Goal: Task Accomplishment & Management: Use online tool/utility

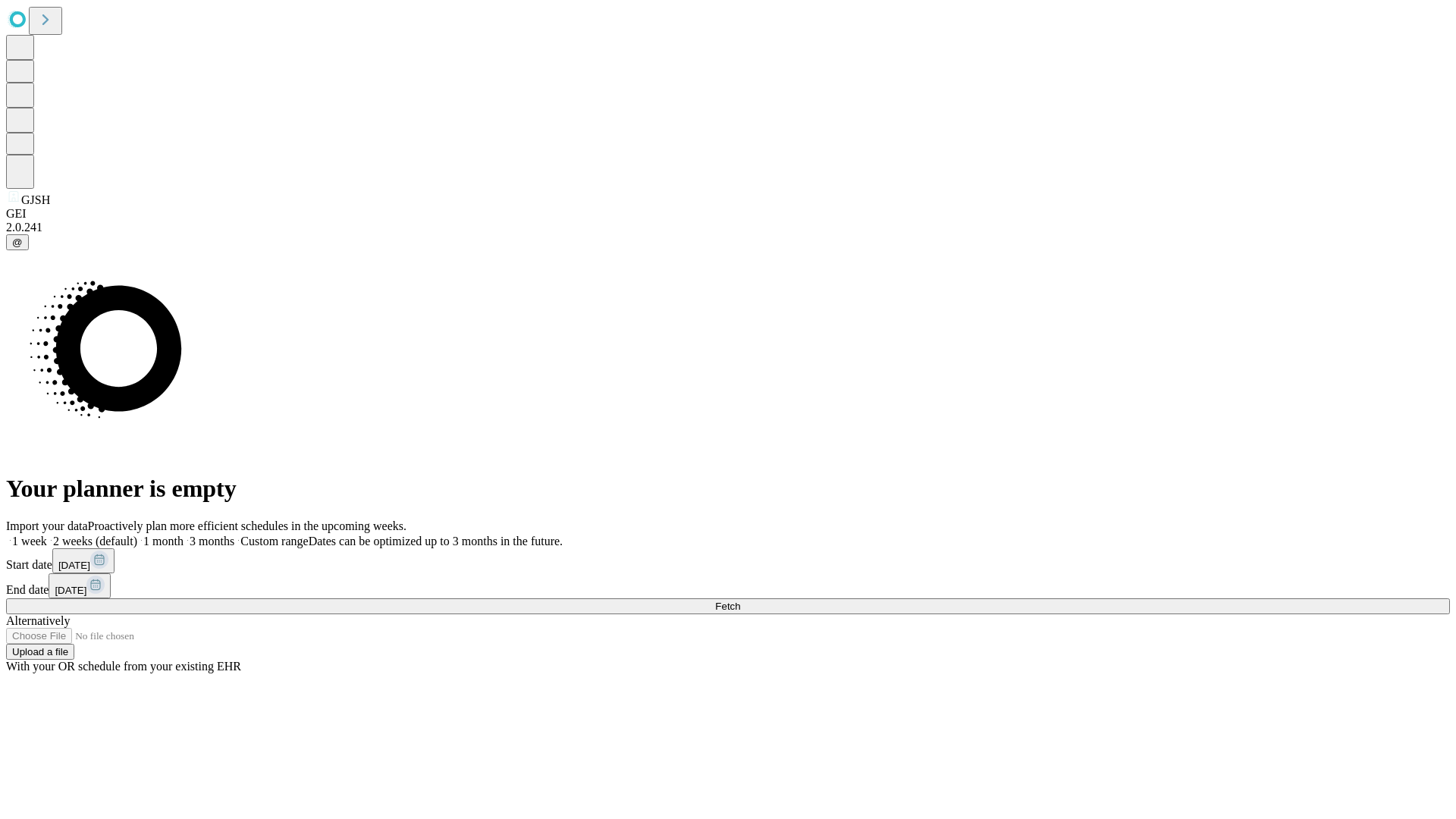
click at [741, 601] on span "Fetch" at bounding box center [728, 606] width 25 height 12
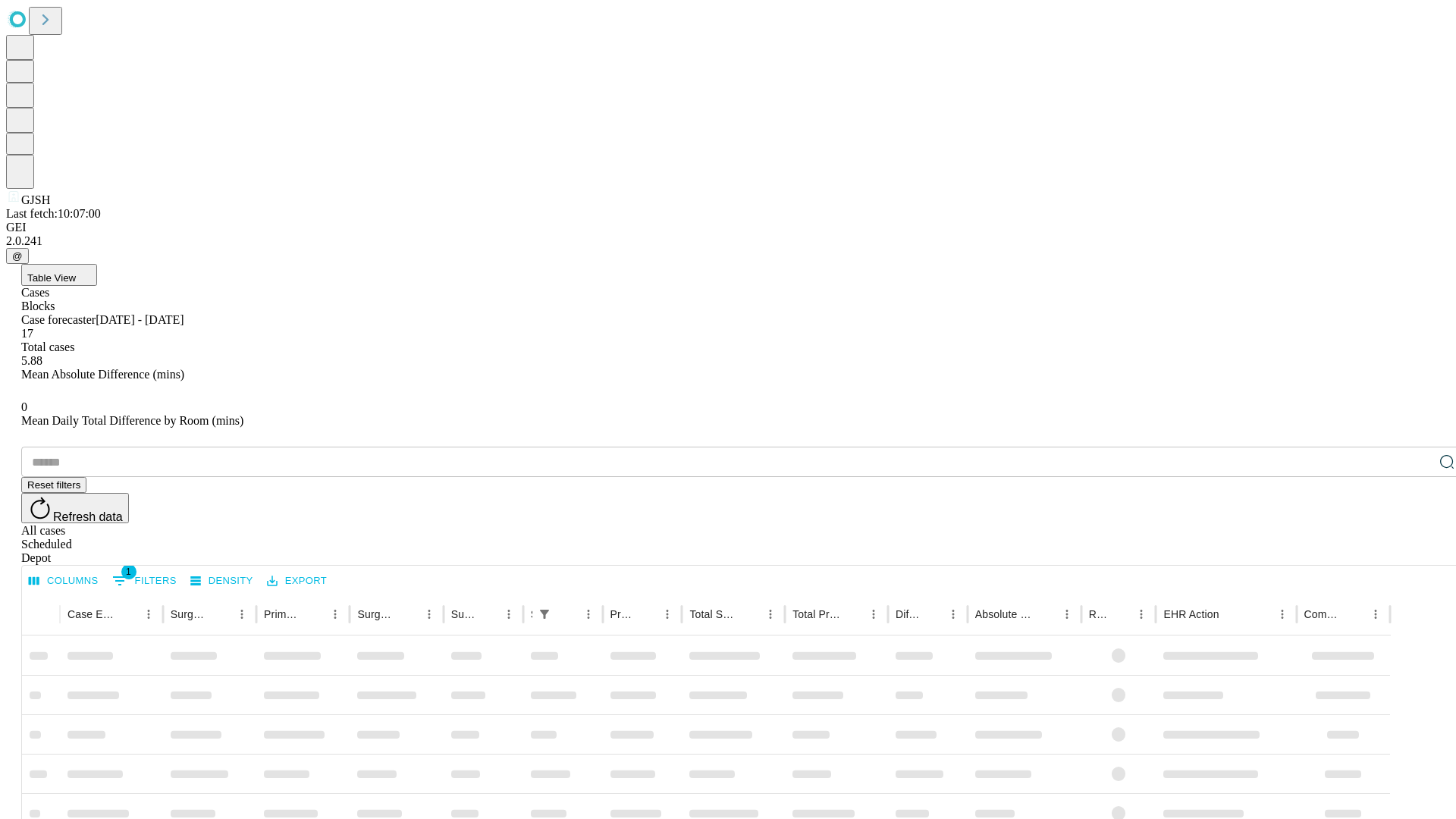
click at [1416, 552] on div "Depot" at bounding box center [743, 558] width 1444 height 13
